Goal: Navigation & Orientation: Find specific page/section

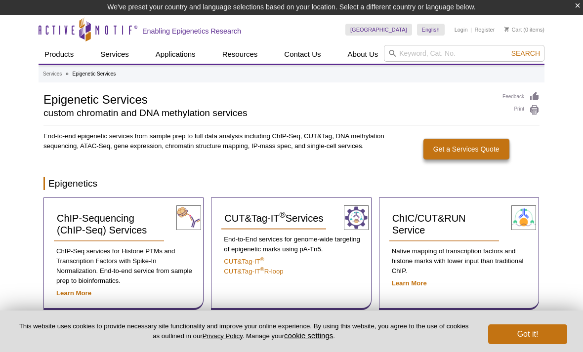
click at [515, 344] on button "Got it!" at bounding box center [527, 335] width 79 height 20
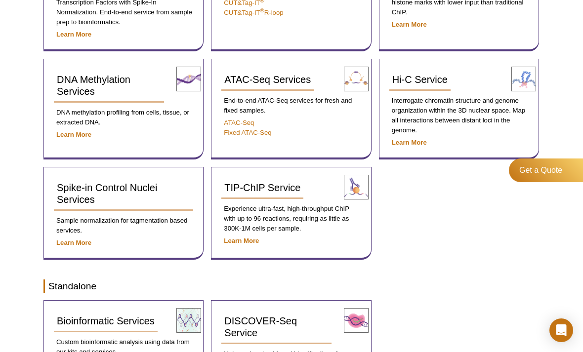
click at [501, 333] on div "Bioinformatic Services Custom bioinformatic analysis using data from our kits a…" at bounding box center [291, 346] width 496 height 93
click at [496, 326] on div "Bioinformatic Services Custom bioinformatic analysis using data from our kits a…" at bounding box center [291, 346] width 496 height 93
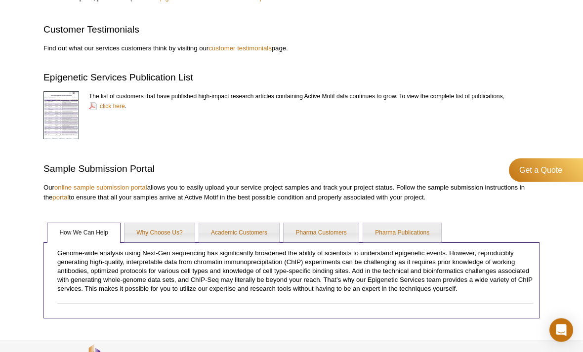
scroll to position [1046, 0]
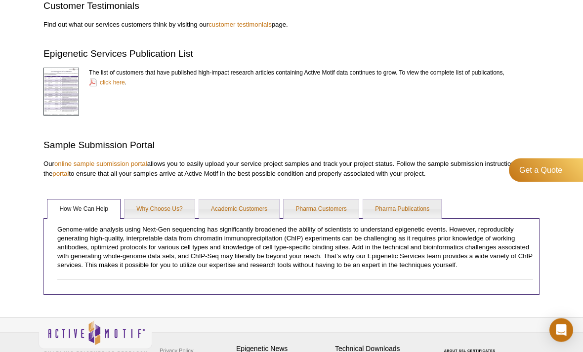
click at [211, 280] on hr at bounding box center [295, 280] width 476 height 0
click at [276, 343] on div "Privacy Policy Terms & Conditions Site Map Epigenetic News Sign up for our mont…" at bounding box center [292, 358] width 506 height 81
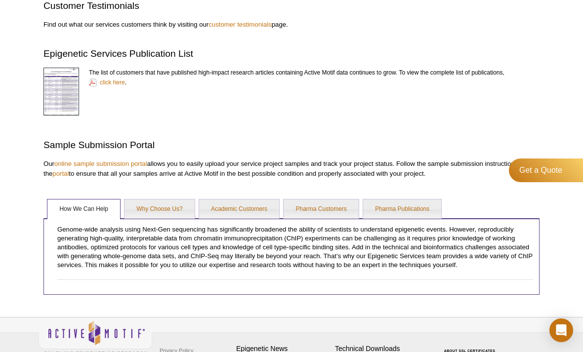
click at [303, 290] on div "Genome-wide analysis using Next-Gen sequencing has significantly broadened the …" at bounding box center [291, 256] width 496 height 77
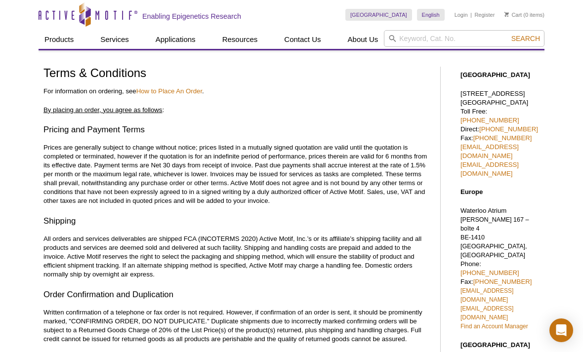
click at [288, 326] on p "Written confirmation of a telephone or fax order is not required. However, if c…" at bounding box center [236, 326] width 387 height 36
click at [296, 330] on p "Written confirmation of a telephone or fax order is not required. However, if c…" at bounding box center [236, 326] width 387 height 36
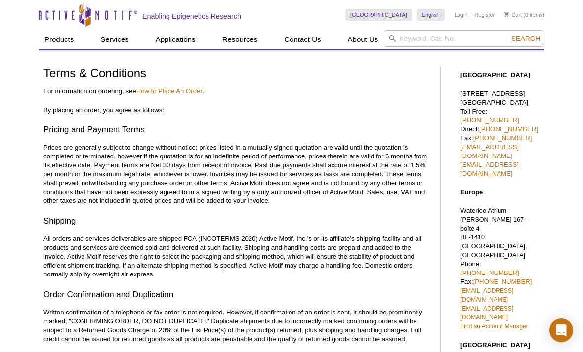
click at [320, 241] on p "All orders and services deliverables are shipped FCA (INCOTERMS 2020) Active Mo…" at bounding box center [236, 257] width 387 height 44
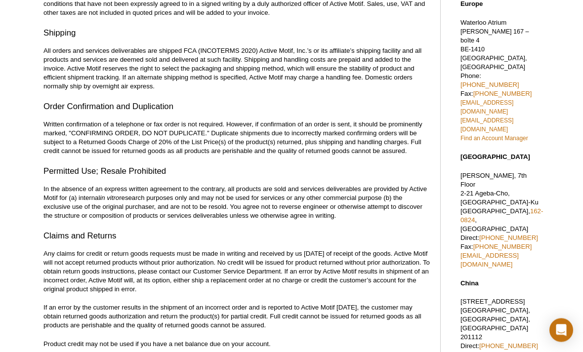
scroll to position [217, 0]
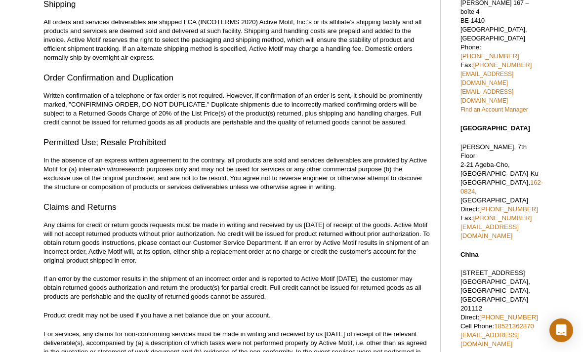
click at [342, 347] on p "For services, any claims for non-conforming services must be made in writing an…" at bounding box center [236, 352] width 387 height 44
click at [326, 352] on div "Terms & Conditions For information on ordering, see How to Place An Order . By …" at bounding box center [236, 308] width 387 height 916
click at [352, 346] on p "For services, any claims for non-conforming services must be made in writing an…" at bounding box center [236, 352] width 387 height 44
click at [332, 352] on div "Terms & Conditions For information on ordering, see How to Place An Order . By …" at bounding box center [236, 308] width 387 height 916
click at [323, 288] on p "If an error by the customer results in the shipment of an incorrect order and i…" at bounding box center [236, 288] width 387 height 27
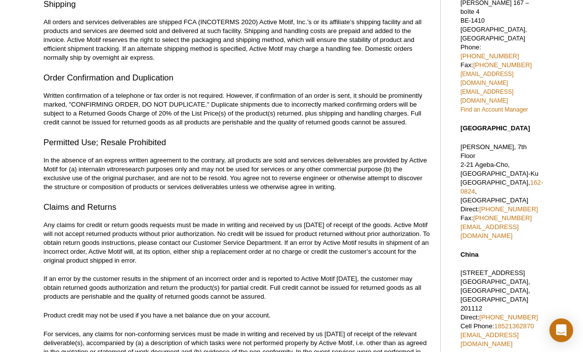
click at [342, 291] on p "If an error by the customer results in the shipment of an incorrect order and i…" at bounding box center [236, 288] width 387 height 27
click at [338, 290] on p "If an error by the customer results in the shipment of an incorrect order and i…" at bounding box center [236, 288] width 387 height 27
click at [329, 289] on p "If an error by the customer results in the shipment of an incorrect order and i…" at bounding box center [236, 288] width 387 height 27
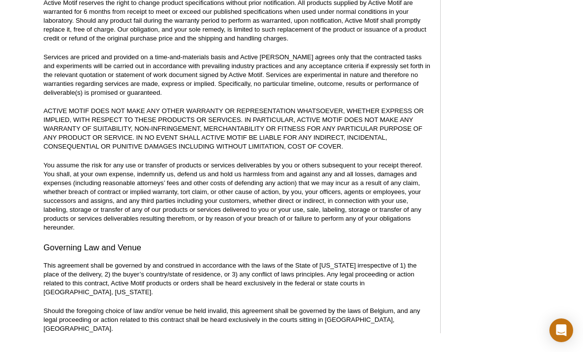
scroll to position [699, 0]
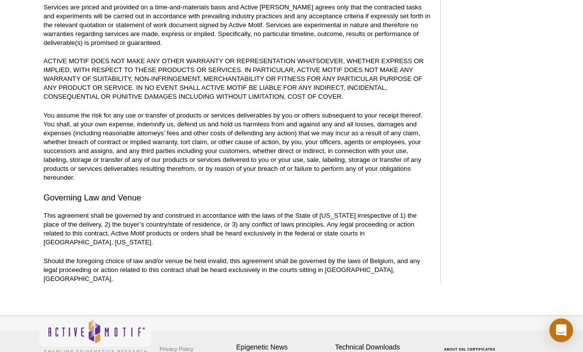
click at [515, 352] on div "Privacy Policy Terms & Conditions Site Map Epigenetic News Sign up for our mont…" at bounding box center [292, 356] width 506 height 81
click at [302, 316] on div "Privacy Policy Terms & Conditions Site Map Epigenetic News Sign up for our mont…" at bounding box center [292, 356] width 506 height 81
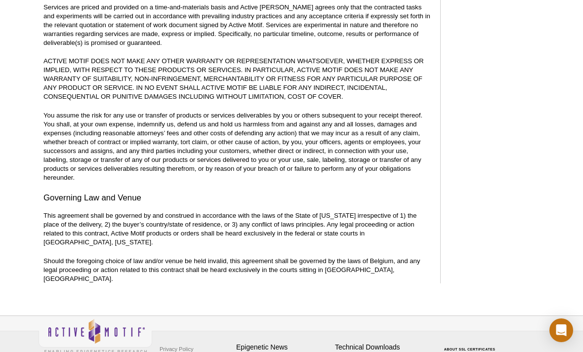
click at [253, 316] on div "Privacy Policy Terms & Conditions Site Map Epigenetic News Sign up for our mont…" at bounding box center [292, 356] width 506 height 81
click at [235, 352] on div "Privacy Policy Terms & Conditions Site Map Epigenetic News Sign up for our mont…" at bounding box center [291, 359] width 583 height 86
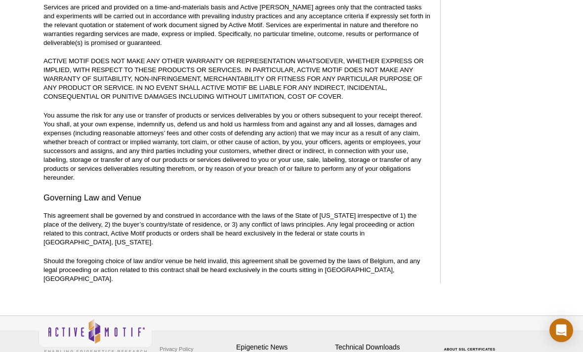
click at [265, 352] on div "Privacy Policy Terms & Conditions Site Map Epigenetic News Sign up for our mont…" at bounding box center [291, 359] width 583 height 86
click at [252, 343] on h4 "Epigenetic News" at bounding box center [283, 347] width 94 height 8
click at [495, 352] on div "Privacy Policy Terms & Conditions Site Map Epigenetic News Sign up for our mont…" at bounding box center [292, 356] width 506 height 81
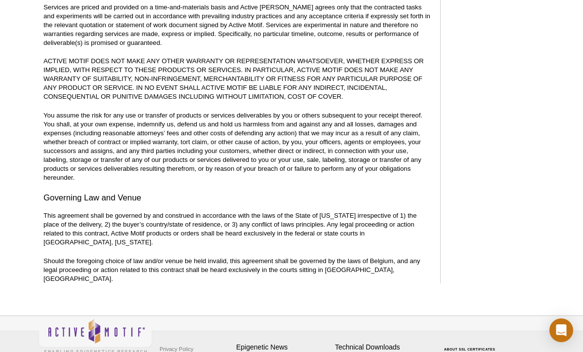
click at [511, 352] on div "Privacy Policy Terms & Conditions Site Map Epigenetic News Sign up for our mont…" at bounding box center [292, 356] width 506 height 81
click at [502, 352] on div "Privacy Policy Terms & Conditions Site Map Epigenetic News Sign up for our mont…" at bounding box center [292, 356] width 506 height 81
click at [504, 352] on div "Privacy Policy Terms & Conditions Site Map Epigenetic News Sign up for our mont…" at bounding box center [292, 356] width 506 height 81
click at [236, 352] on div "Privacy Policy Terms & Conditions Site Map Epigenetic News Sign up for our mont…" at bounding box center [291, 359] width 583 height 86
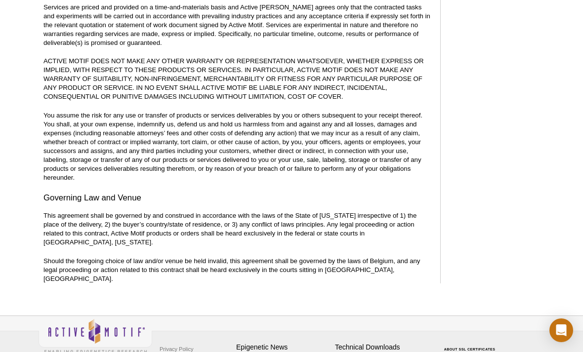
click at [257, 352] on div "Privacy Policy Terms & Conditions Site Map Epigenetic News Sign up for our mont…" at bounding box center [291, 359] width 583 height 86
click at [550, 342] on div "Open Intercom Messenger" at bounding box center [561, 331] width 24 height 24
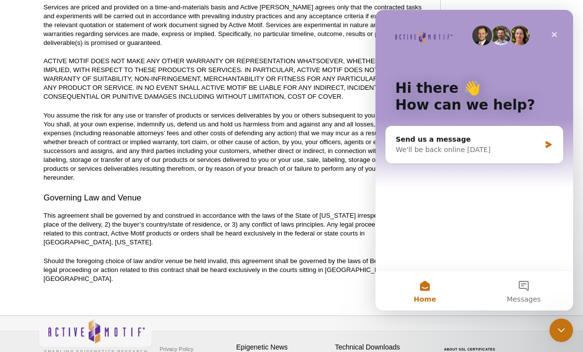
scroll to position [0, 0]
click at [549, 10] on div "Hi there 👋 How can we help?" at bounding box center [474, 99] width 178 height 178
click at [558, 37] on div "Close" at bounding box center [555, 35] width 18 height 18
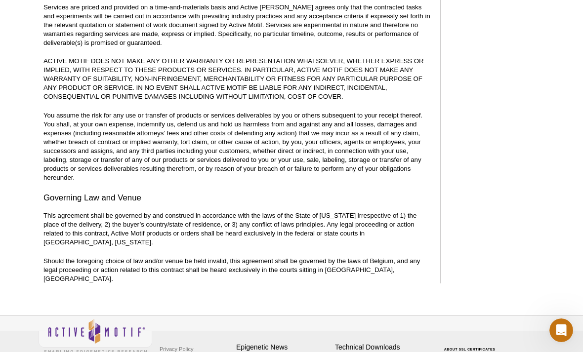
click at [511, 352] on div "Privacy Policy Terms & Conditions Site Map Epigenetic News Sign up for our mont…" at bounding box center [292, 356] width 506 height 81
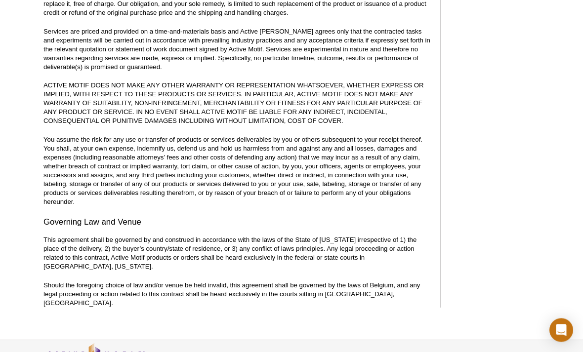
scroll to position [699, 0]
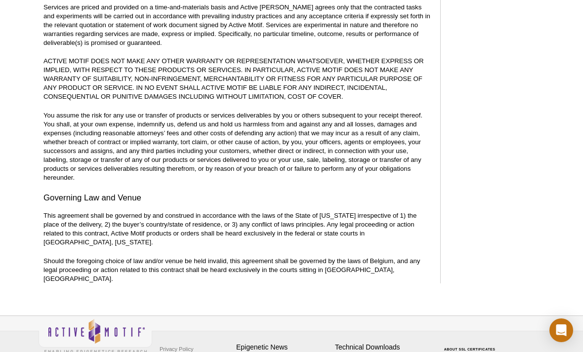
click at [491, 352] on div "Privacy Policy Terms & Conditions Site Map Epigenetic News Sign up for our mont…" at bounding box center [292, 356] width 506 height 81
click at [338, 178] on p "You assume the risk for any use or transfer of products or services deliverable…" at bounding box center [236, 146] width 387 height 71
click at [282, 352] on div "Privacy Policy Terms & Conditions Site Map Epigenetic News Sign up for our mont…" at bounding box center [291, 359] width 583 height 86
click at [480, 352] on div "Privacy Policy Terms & Conditions Site Map Epigenetic News Sign up for our mont…" at bounding box center [292, 356] width 506 height 81
click at [503, 352] on div "Privacy Policy Terms & Conditions Site Map Epigenetic News Sign up for our mont…" at bounding box center [292, 356] width 506 height 81
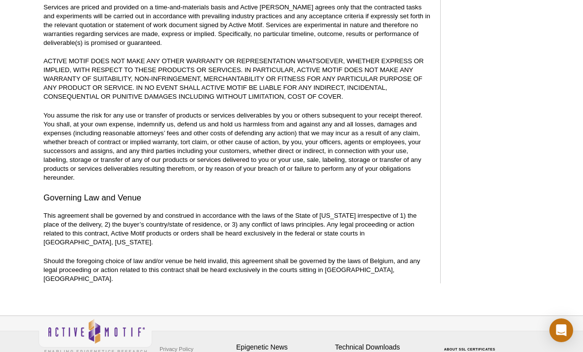
click at [512, 352] on div "Privacy Policy Terms & Conditions Site Map Epigenetic News Sign up for our mont…" at bounding box center [292, 356] width 506 height 81
click at [522, 352] on div "Privacy Policy Terms & Conditions Site Map Epigenetic News Sign up for our mont…" at bounding box center [292, 356] width 506 height 81
click at [247, 352] on div "Privacy Policy Terms & Conditions Site Map Epigenetic News Sign up for our mont…" at bounding box center [291, 359] width 583 height 86
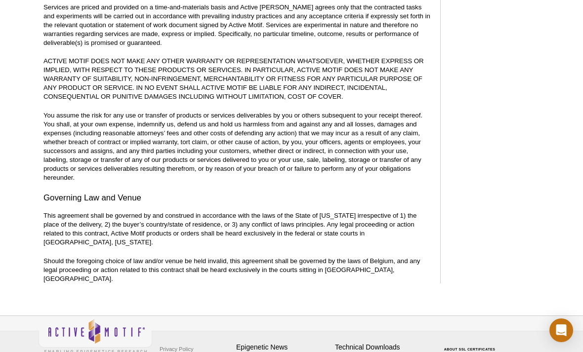
click at [300, 352] on div "Privacy Policy Terms & Conditions Site Map Epigenetic News Sign up for our mont…" at bounding box center [291, 359] width 583 height 86
click at [328, 258] on p "Should the foregoing choice of law and/or venue be held invalid, this agreement…" at bounding box center [236, 270] width 387 height 27
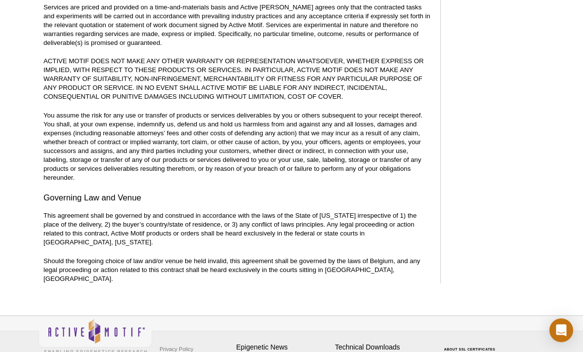
click at [335, 352] on div "Privacy Policy Terms & Conditions Site Map Epigenetic News Sign up for our mont…" at bounding box center [291, 359] width 583 height 86
click at [324, 352] on div "Privacy Policy Terms & Conditions Site Map Epigenetic News Sign up for our mont…" at bounding box center [291, 359] width 583 height 86
